Goal: Task Accomplishment & Management: Complete application form

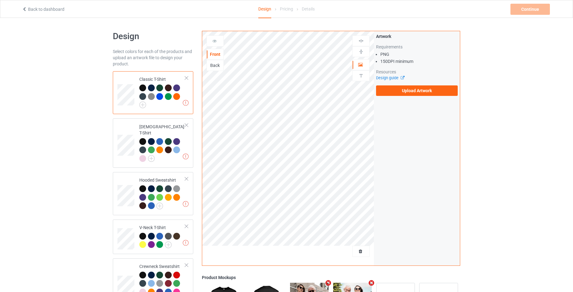
scroll to position [141, 0]
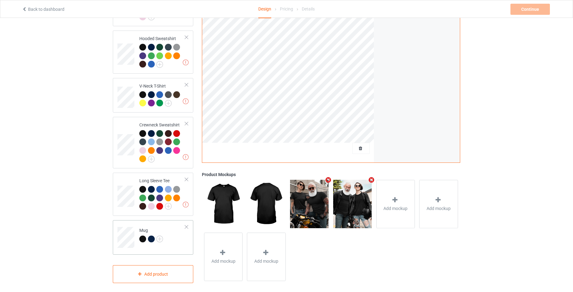
click at [179, 236] on td "Mug" at bounding box center [162, 235] width 53 height 26
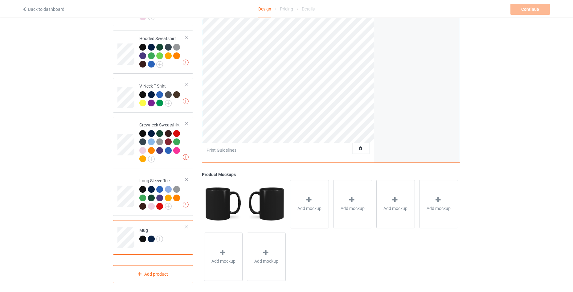
scroll to position [18, 0]
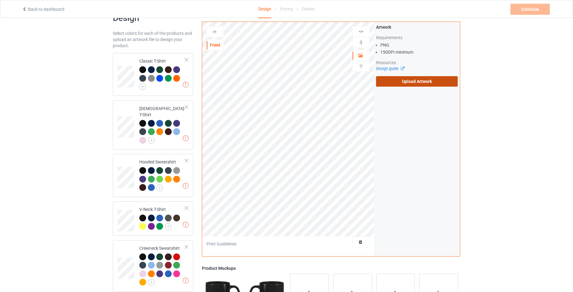
click at [403, 80] on label "Upload Artwork" at bounding box center [417, 81] width 82 height 10
click at [0, 0] on input "Upload Artwork" at bounding box center [0, 0] width 0 height 0
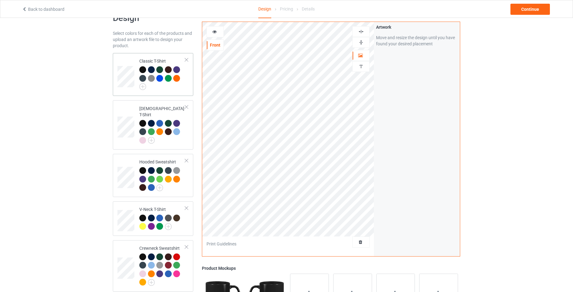
click at [186, 89] on td "Classic T-Shirt" at bounding box center [162, 74] width 53 height 38
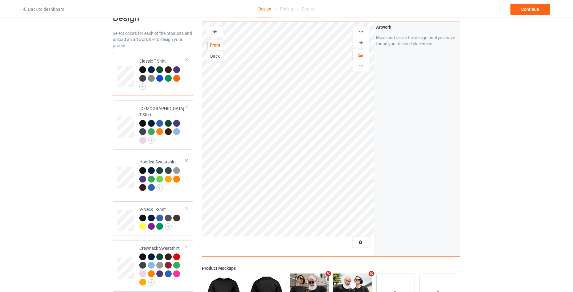
click at [213, 34] on div at bounding box center [215, 32] width 17 height 6
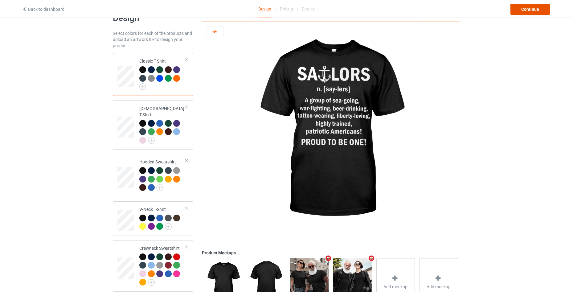
click at [524, 12] on div "Continue" at bounding box center [529, 9] width 39 height 11
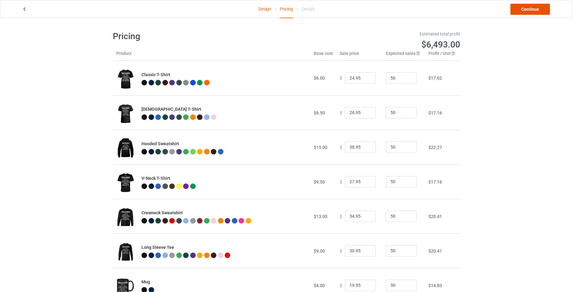
click at [537, 6] on link "Continue" at bounding box center [529, 9] width 39 height 11
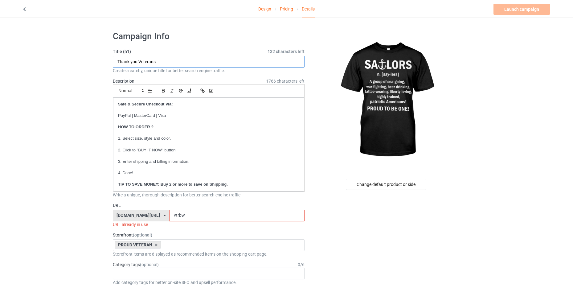
drag, startPoint x: 166, startPoint y: 61, endPoint x: 95, endPoint y: 63, distance: 70.6
paste input "Sailors Proud to Be One"
type input "Sailors Proud to Be One"
click at [210, 217] on input "vtrbw" at bounding box center [236, 215] width 135 height 12
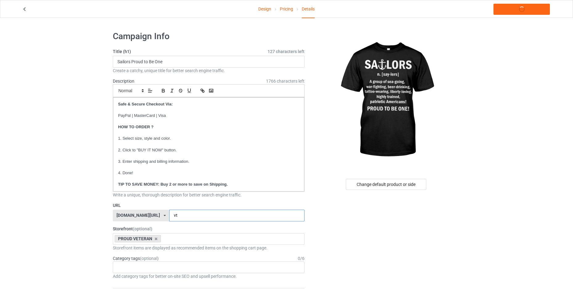
type input "v"
type input "nvtrsl"
click at [200, 240] on div "PROUD VETERAN Outdoor Apparel The Proud Patriot Mechanic Fashion Dog and Family…" at bounding box center [209, 239] width 192 height 12
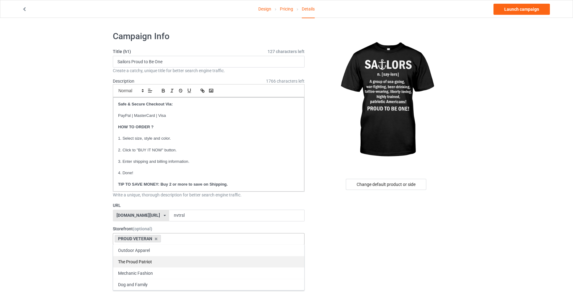
click at [166, 260] on div "The Proud Patriot" at bounding box center [208, 261] width 191 height 11
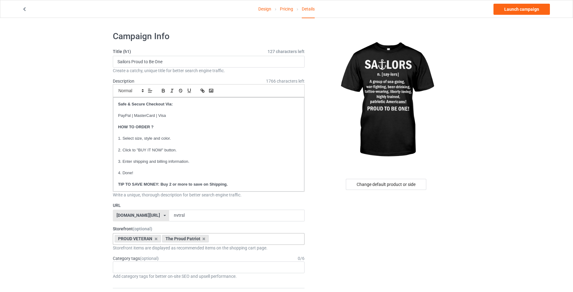
click at [148, 213] on div "tgiftproduct.com/" at bounding box center [137, 215] width 43 height 4
click at [526, 11] on link "Launch campaign" at bounding box center [521, 9] width 56 height 11
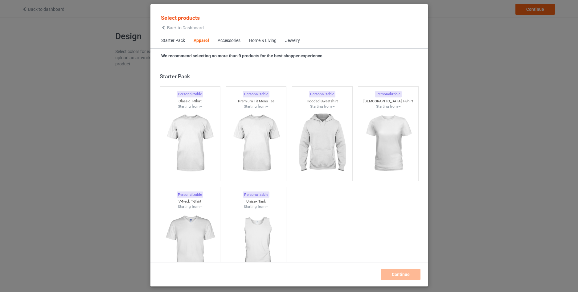
scroll to position [230, 0]
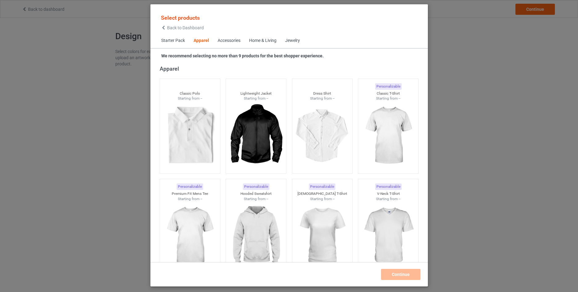
click at [169, 28] on span "Back to Dashboard" at bounding box center [185, 27] width 37 height 5
